Goal: Information Seeking & Learning: Learn about a topic

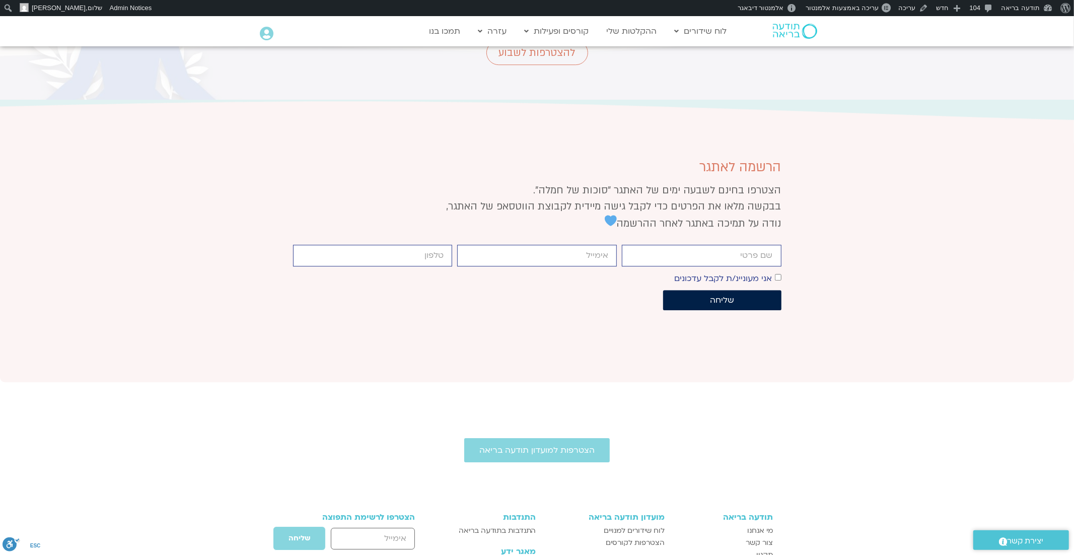
scroll to position [2545, 0]
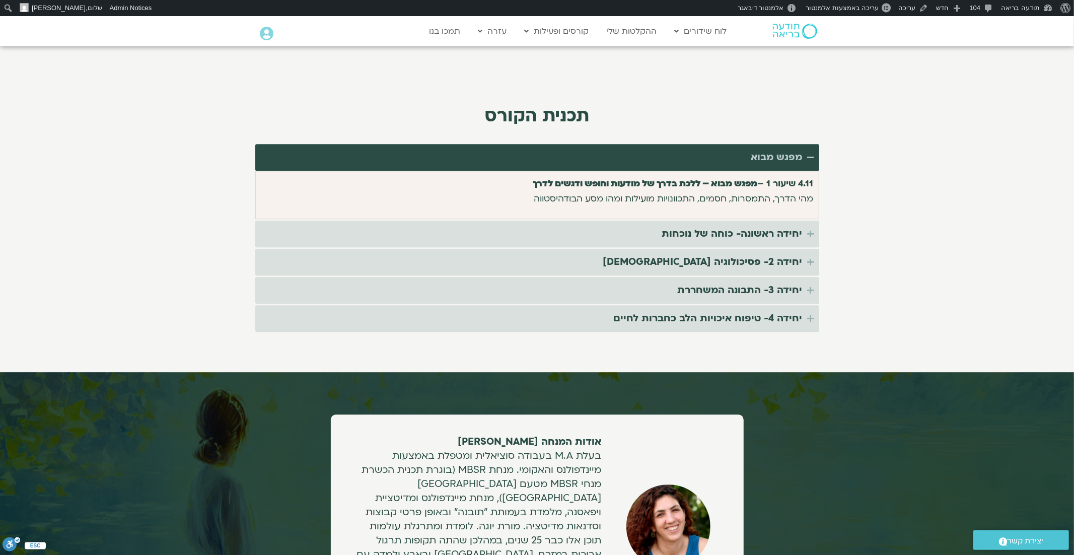
scroll to position [2099, 0]
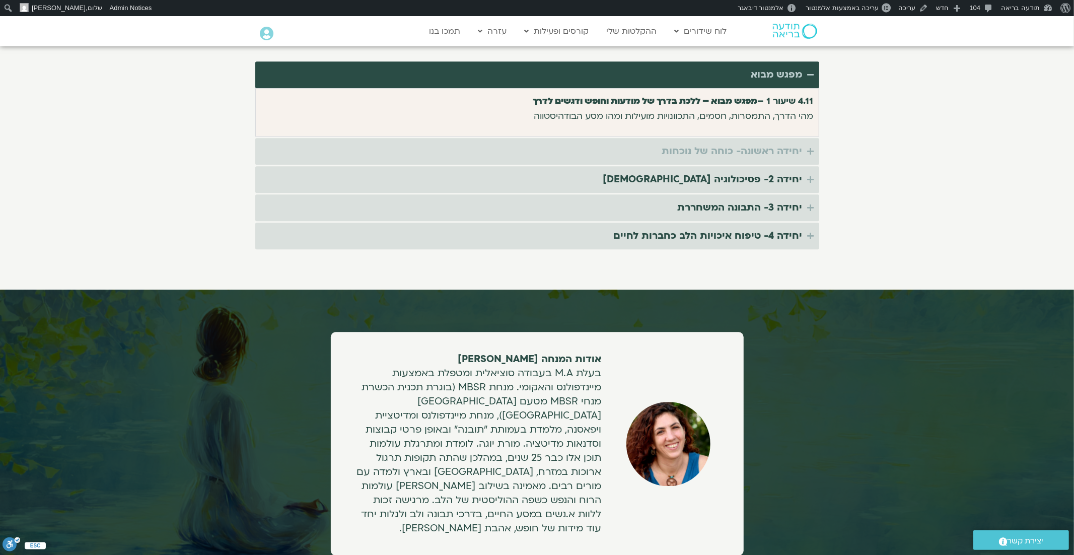
click at [785, 143] on div "יחידה ראשונה- כוחה של נוכחות" at bounding box center [732, 151] width 140 height 17
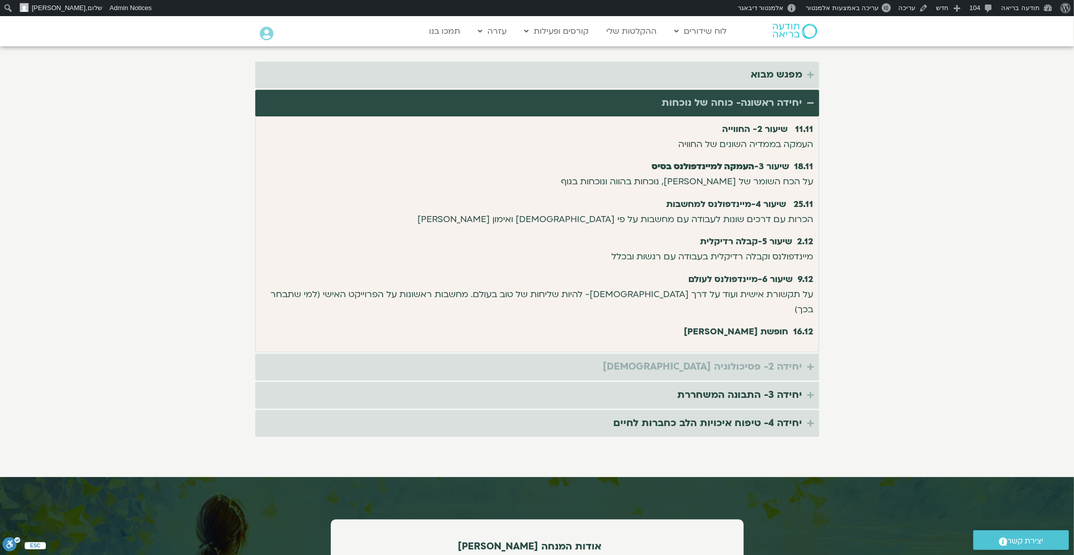
click at [776, 359] on div "יחידה 2- פסיכולוגיה [DEMOGRAPHIC_DATA]" at bounding box center [702, 367] width 199 height 17
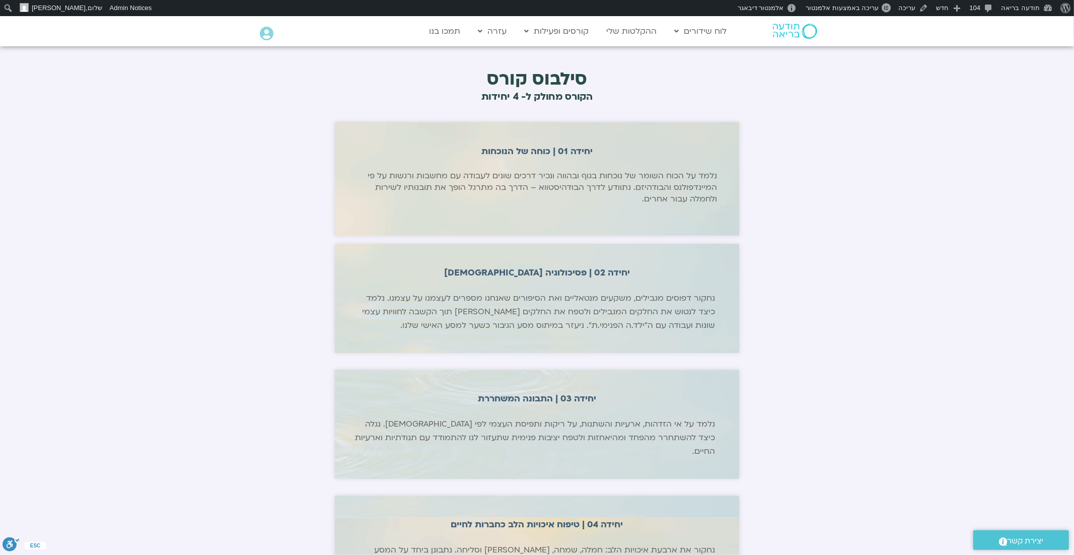
scroll to position [1370, 0]
